Goal: Navigation & Orientation: Understand site structure

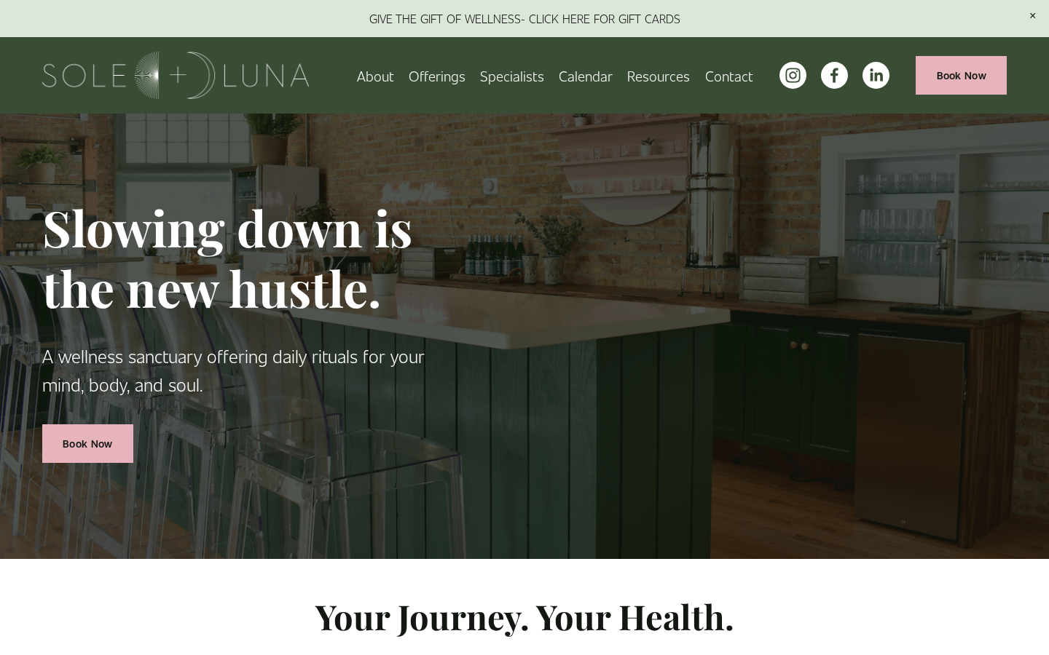
click at [727, 76] on link "Contact" at bounding box center [729, 75] width 48 height 25
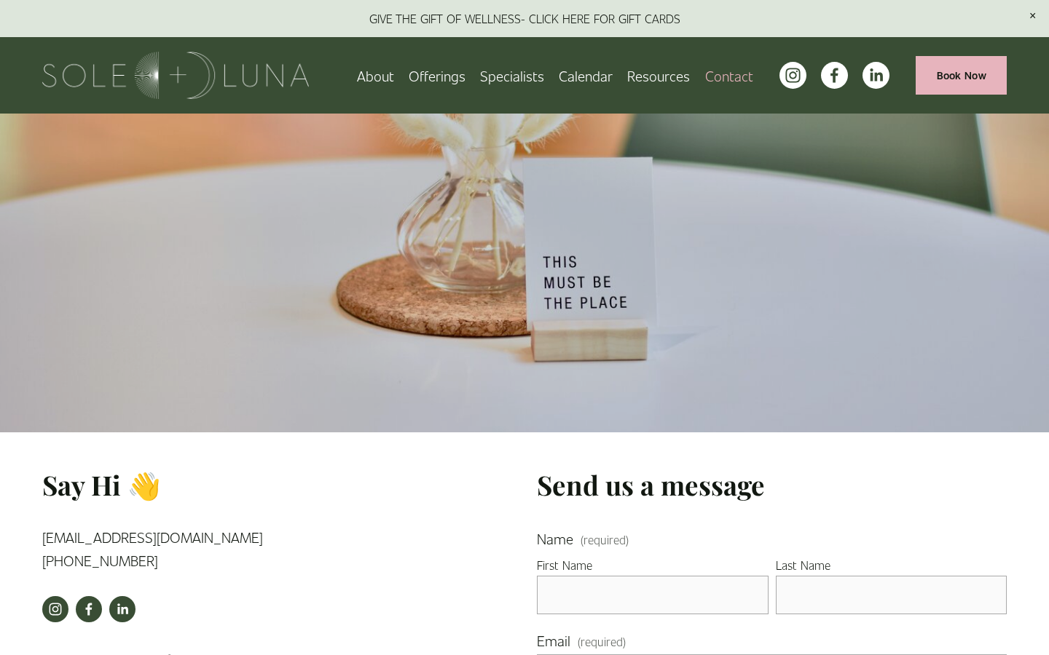
click at [518, 75] on link "Specialists" at bounding box center [512, 75] width 64 height 25
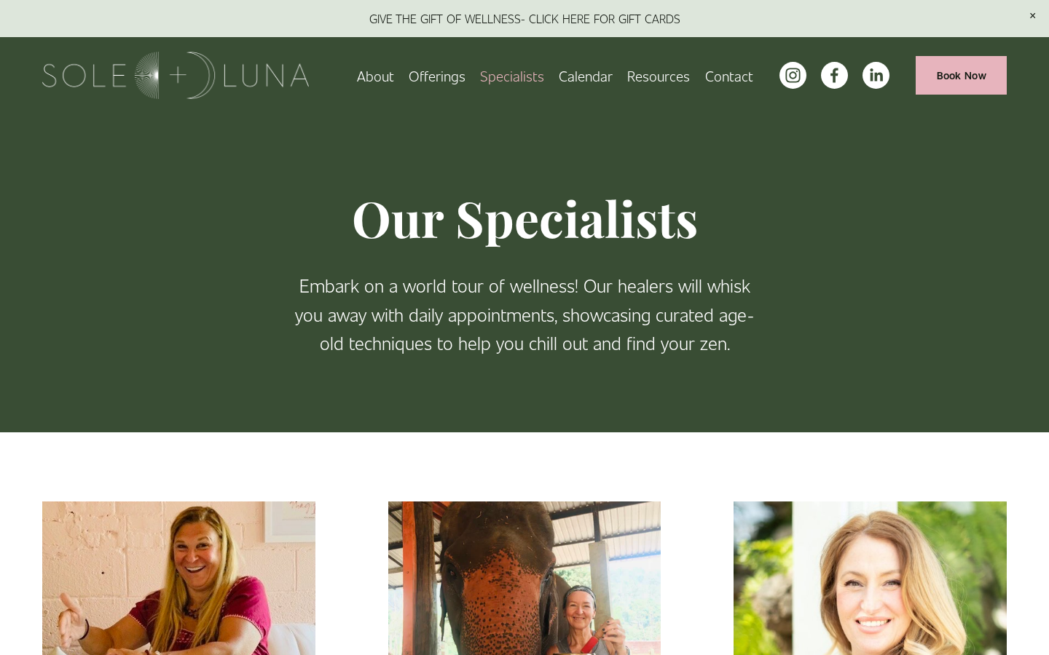
click at [378, 76] on link "About" at bounding box center [375, 75] width 37 height 25
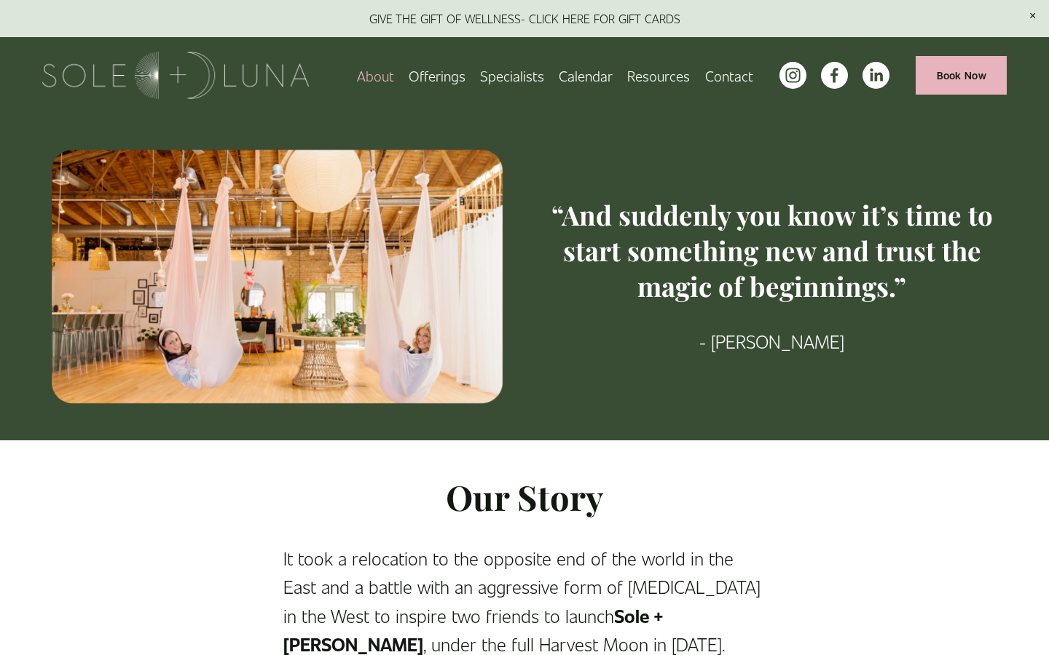
click at [800, 156] on div at bounding box center [771, 166] width 495 height 37
